Goal: Find specific page/section: Find specific page/section

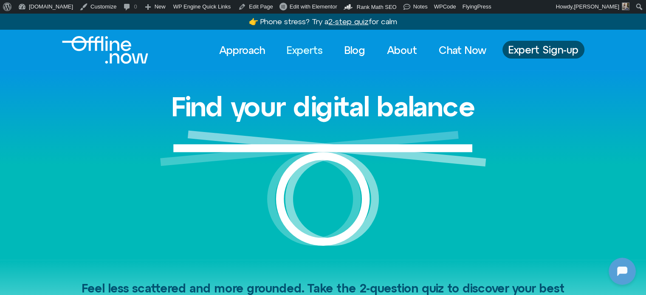
click at [306, 45] on link "Experts" at bounding box center [304, 50] width 51 height 19
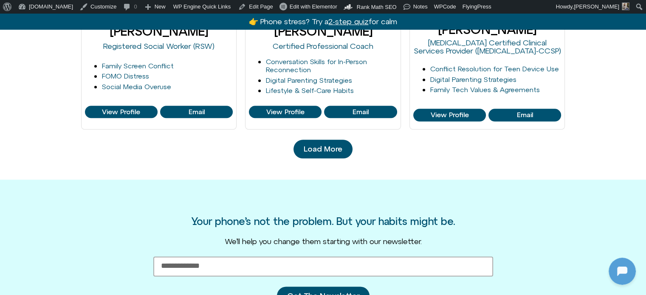
scroll to position [976, 0]
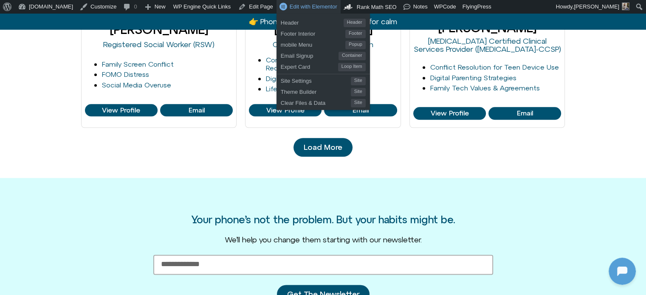
click at [285, 1] on link "Edit with Elementor" at bounding box center [308, 7] width 64 height 14
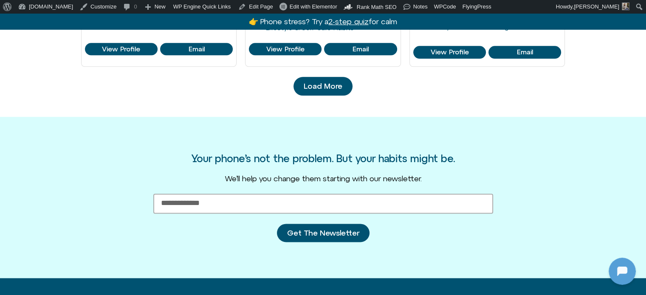
scroll to position [1036, 0]
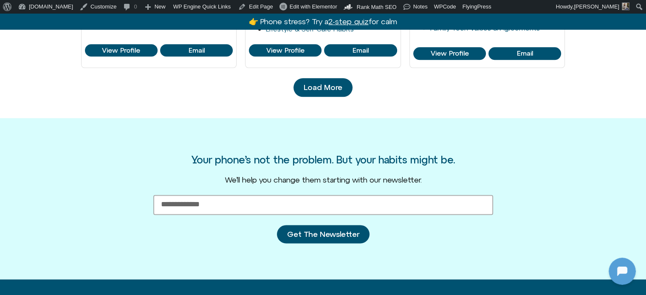
click at [307, 89] on span "Load More" at bounding box center [322, 87] width 39 height 8
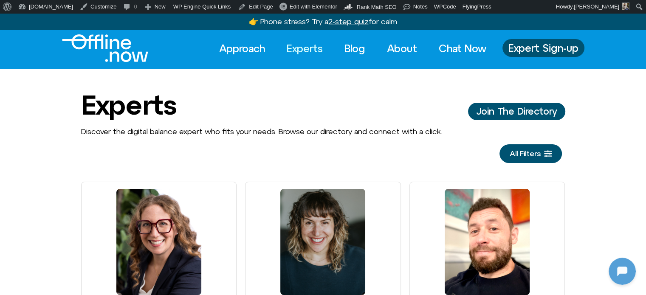
scroll to position [0, 0]
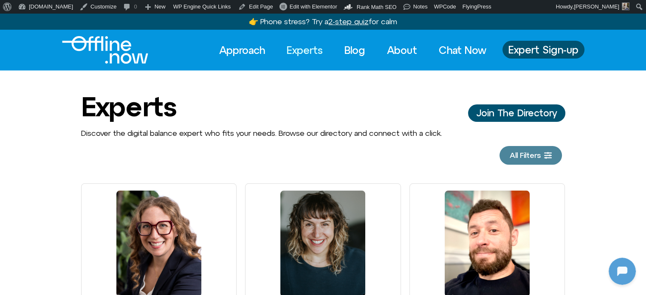
click at [523, 156] on span "All Filters" at bounding box center [524, 155] width 31 height 8
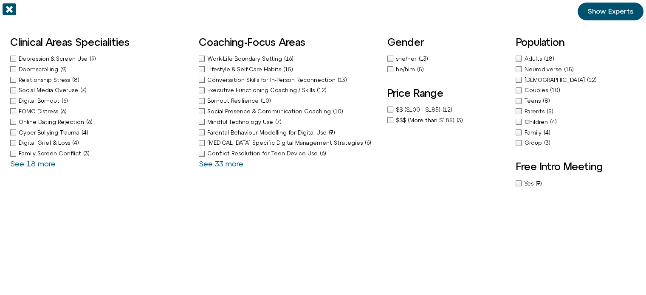
click at [9, 8] on icon "Off-Canvas" at bounding box center [10, 10] width 14 height 14
